Goal: Transaction & Acquisition: Purchase product/service

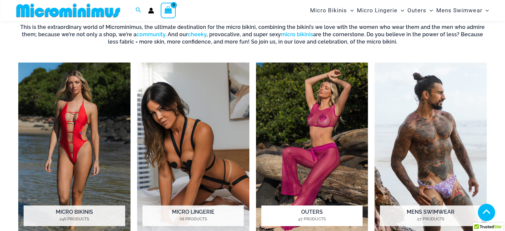
scroll to position [492, 0]
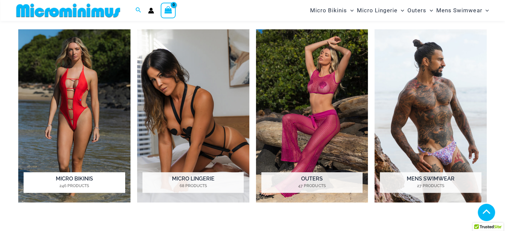
click at [82, 104] on img "Visit product category Micro Bikinis" at bounding box center [74, 115] width 112 height 173
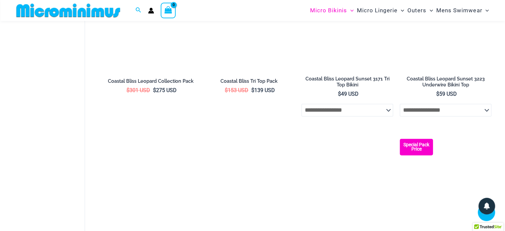
scroll to position [1156, 0]
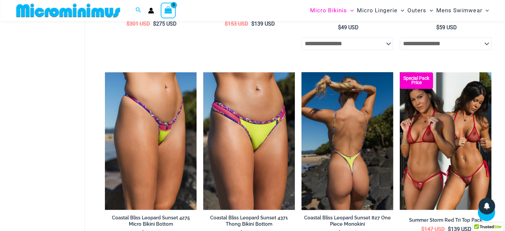
click at [354, 139] on img at bounding box center [347, 140] width 92 height 137
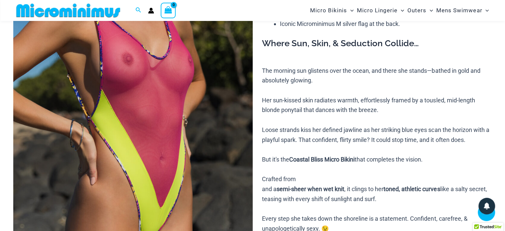
scroll to position [127, 0]
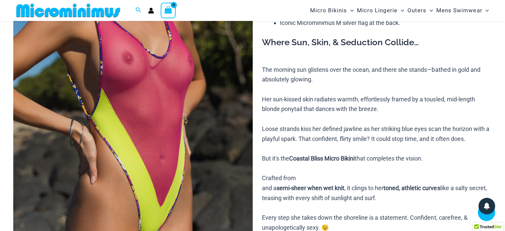
click at [167, 145] on img at bounding box center [132, 113] width 239 height 359
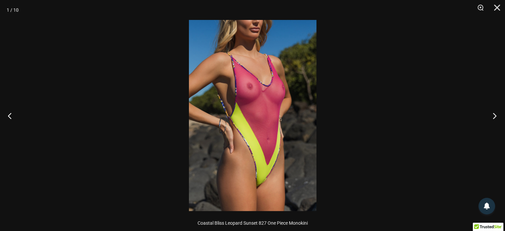
click at [494, 116] on button "Next" at bounding box center [492, 115] width 25 height 33
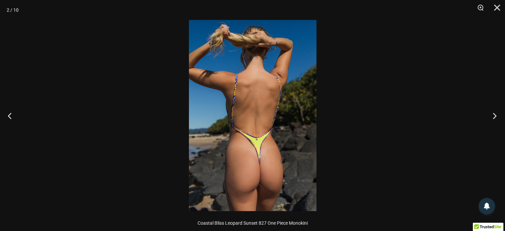
click at [494, 116] on button "Next" at bounding box center [492, 115] width 25 height 33
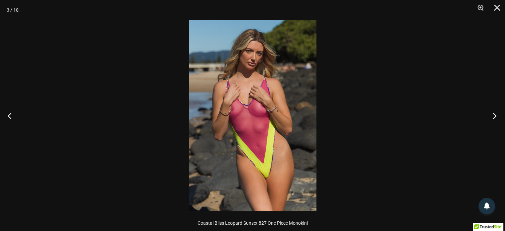
click at [494, 116] on button "Next" at bounding box center [492, 115] width 25 height 33
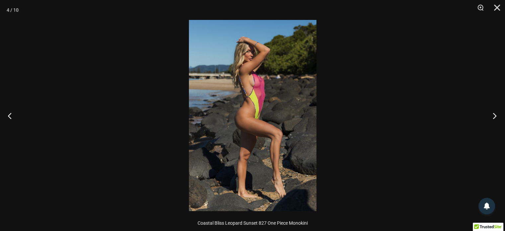
click at [494, 116] on button "Next" at bounding box center [492, 115] width 25 height 33
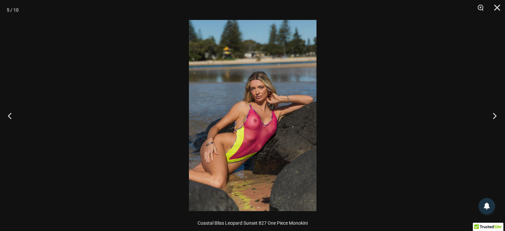
click at [494, 116] on button "Next" at bounding box center [492, 115] width 25 height 33
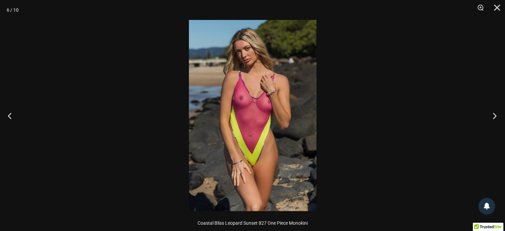
click at [494, 116] on button "Next" at bounding box center [492, 115] width 25 height 33
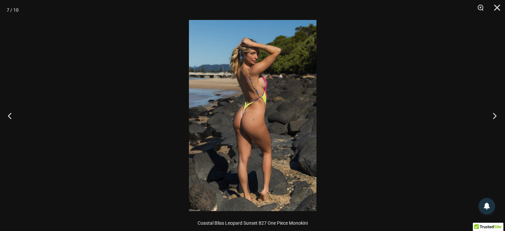
click at [494, 116] on button "Next" at bounding box center [492, 115] width 25 height 33
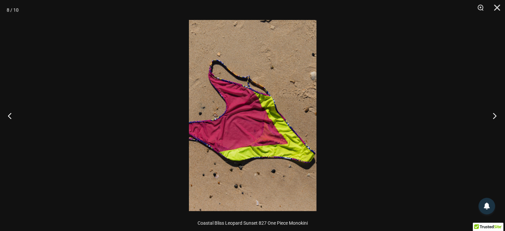
click at [494, 116] on button "Next" at bounding box center [492, 115] width 25 height 33
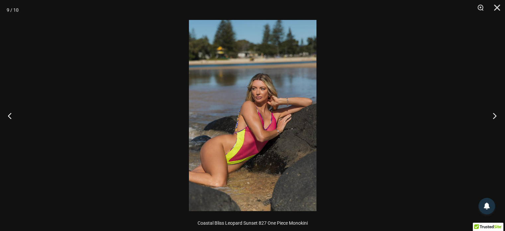
click at [494, 116] on button "Next" at bounding box center [492, 115] width 25 height 33
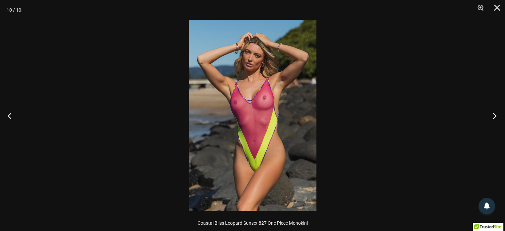
click at [494, 116] on button "Next" at bounding box center [492, 115] width 25 height 33
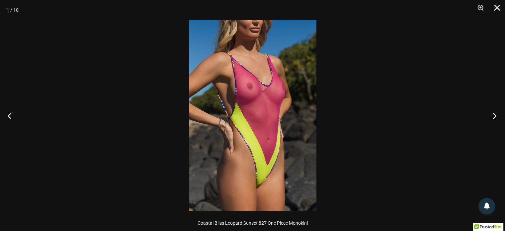
click at [494, 116] on button "Next" at bounding box center [492, 115] width 25 height 33
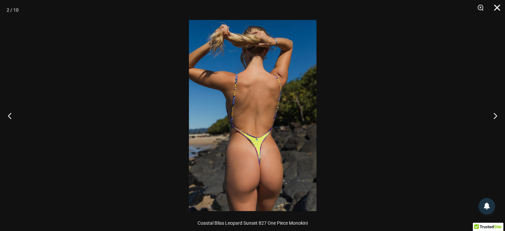
click at [498, 8] on button "Close" at bounding box center [494, 10] width 17 height 20
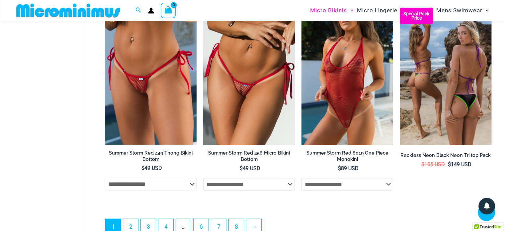
scroll to position [1635, 0]
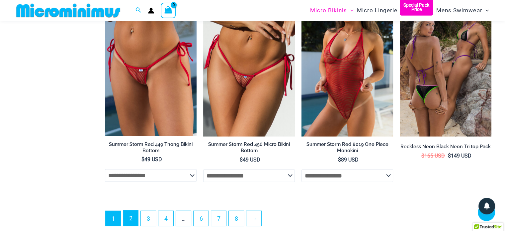
click at [131, 215] on link "2" at bounding box center [130, 218] width 15 height 16
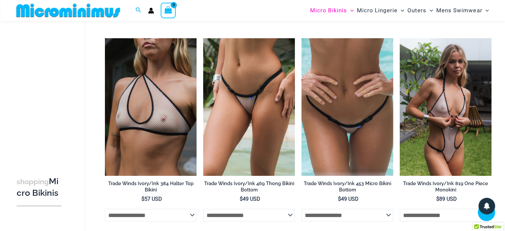
scroll to position [990, 0]
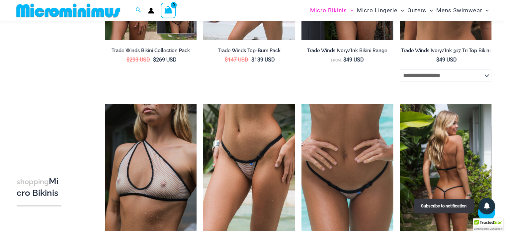
click at [447, 163] on img at bounding box center [445, 172] width 92 height 137
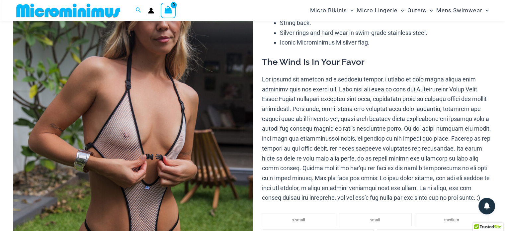
scroll to position [92, 0]
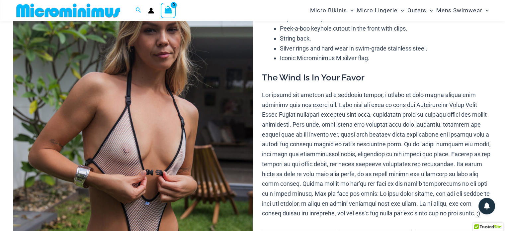
click at [166, 140] on img at bounding box center [132, 148] width 239 height 359
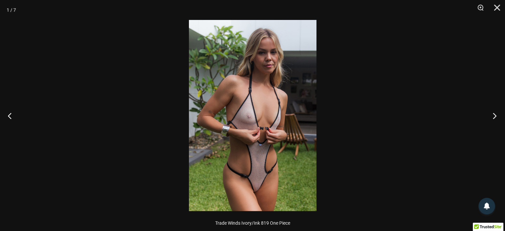
click at [493, 117] on button "Next" at bounding box center [492, 115] width 25 height 33
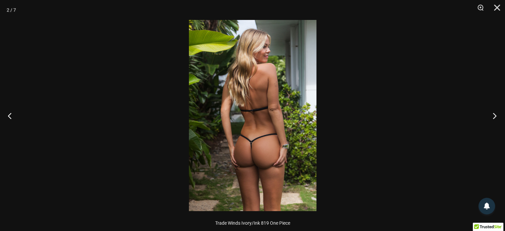
click at [493, 117] on button "Next" at bounding box center [492, 115] width 25 height 33
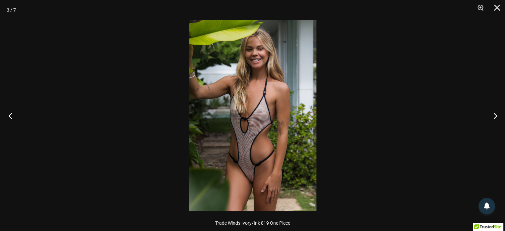
click at [11, 118] on button "Previous" at bounding box center [12, 115] width 25 height 33
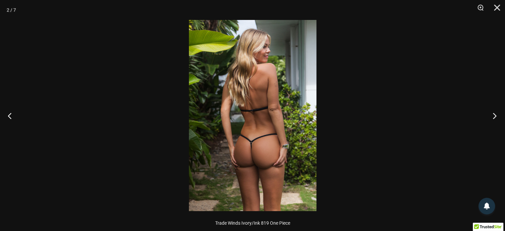
click at [495, 115] on button "Next" at bounding box center [492, 115] width 25 height 33
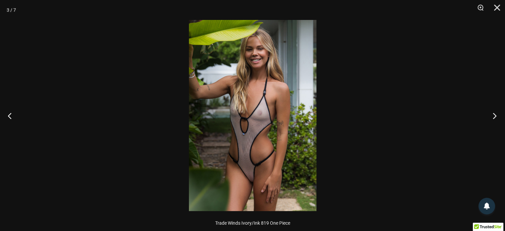
click at [495, 115] on button "Next" at bounding box center [492, 115] width 25 height 33
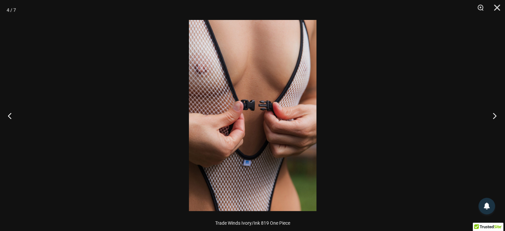
click at [495, 115] on button "Next" at bounding box center [492, 115] width 25 height 33
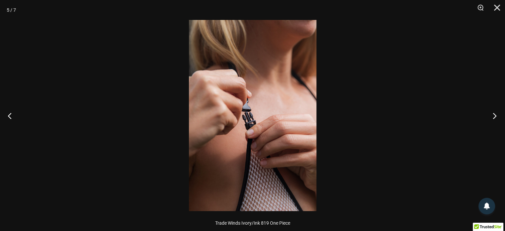
click at [495, 115] on button "Next" at bounding box center [492, 115] width 25 height 33
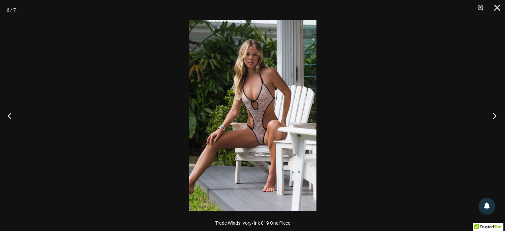
click at [495, 115] on button "Next" at bounding box center [492, 115] width 25 height 33
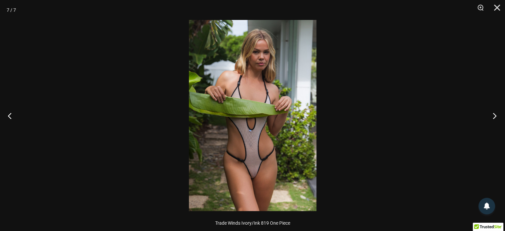
click at [495, 115] on button "Next" at bounding box center [492, 115] width 25 height 33
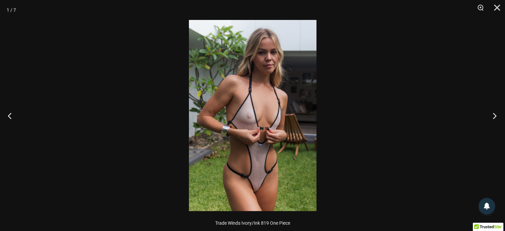
click at [495, 115] on button "Next" at bounding box center [492, 115] width 25 height 33
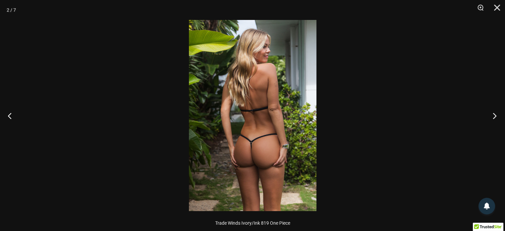
click at [495, 115] on button "Next" at bounding box center [492, 115] width 25 height 33
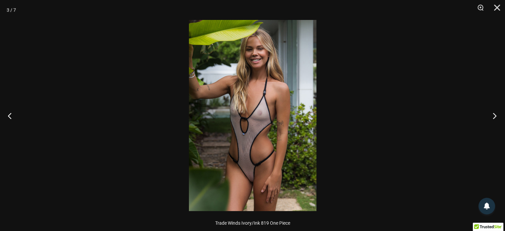
click at [495, 115] on button "Next" at bounding box center [492, 115] width 25 height 33
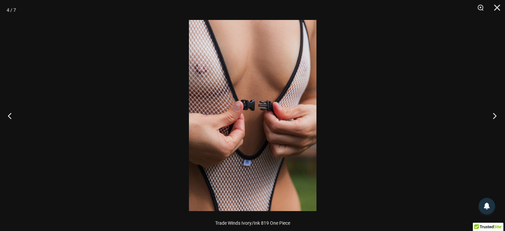
click at [495, 115] on button "Next" at bounding box center [492, 115] width 25 height 33
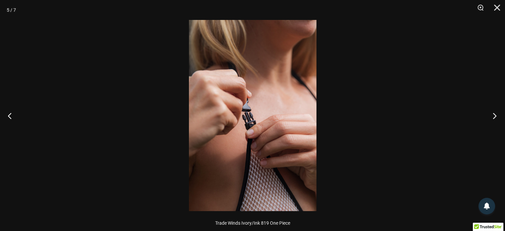
click at [495, 115] on button "Next" at bounding box center [492, 115] width 25 height 33
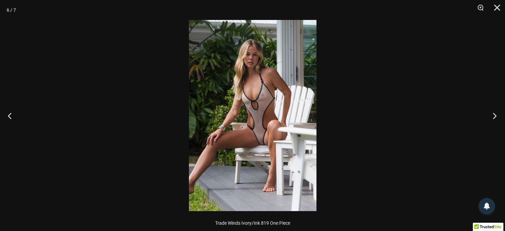
click at [495, 115] on button "Next" at bounding box center [492, 115] width 25 height 33
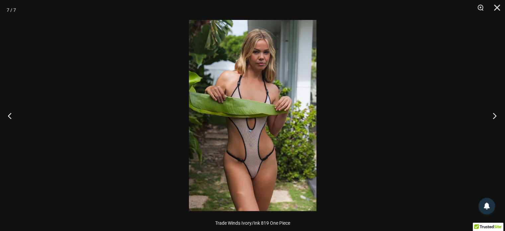
click at [495, 115] on button "Next" at bounding box center [492, 115] width 25 height 33
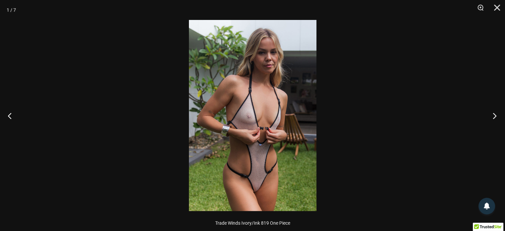
click at [495, 115] on button "Next" at bounding box center [492, 115] width 25 height 33
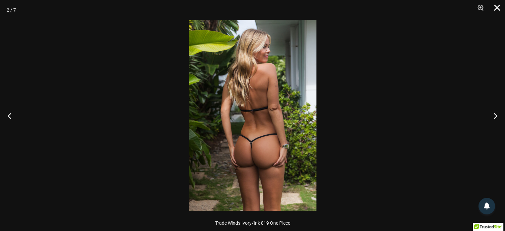
click at [497, 8] on button "Close" at bounding box center [494, 10] width 17 height 20
